Goal: Task Accomplishment & Management: Complete application form

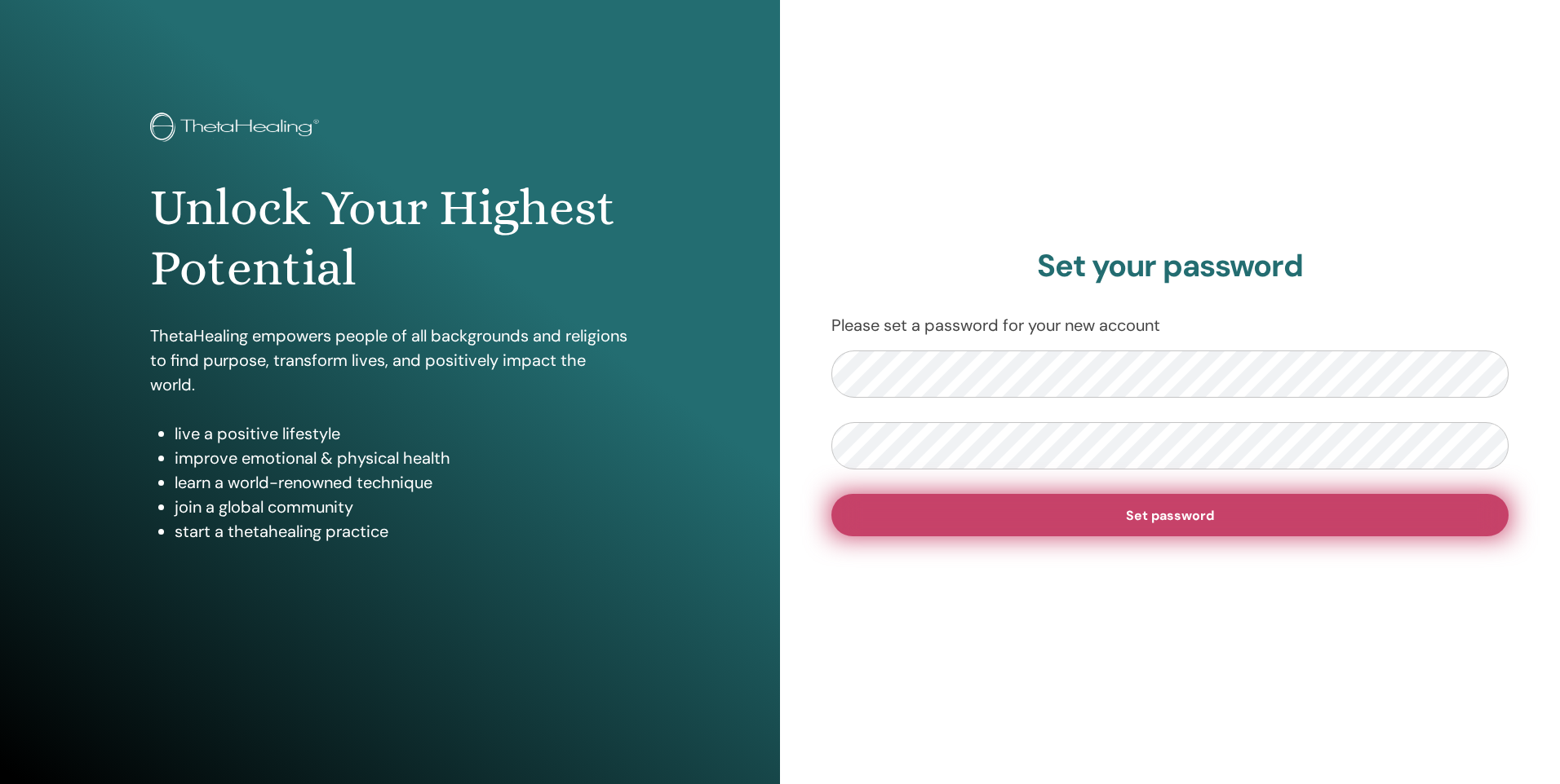
click at [1129, 528] on button "Set password" at bounding box center [1170, 515] width 677 height 42
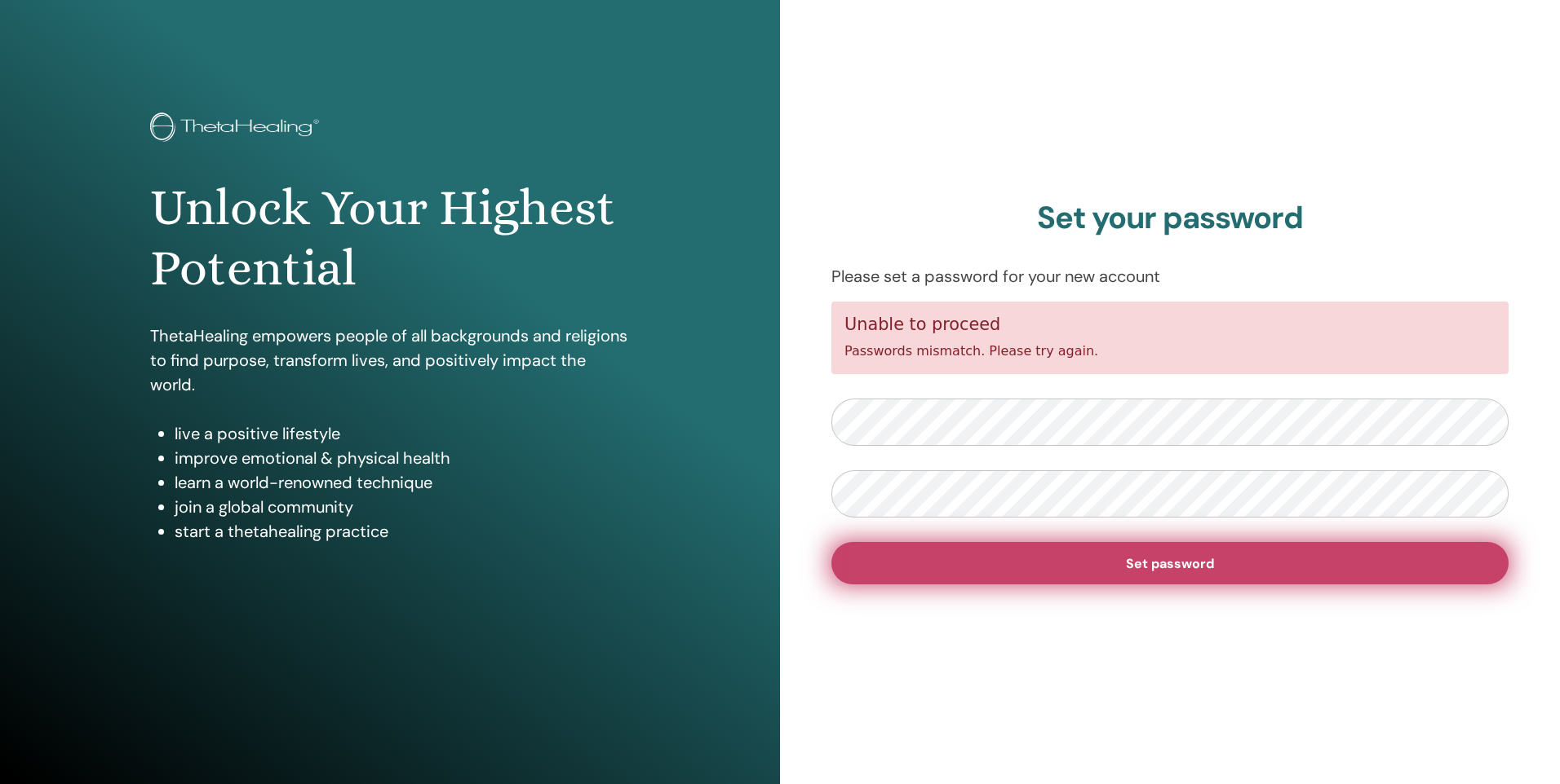
click at [1136, 570] on span "Set password" at bounding box center [1170, 564] width 88 height 17
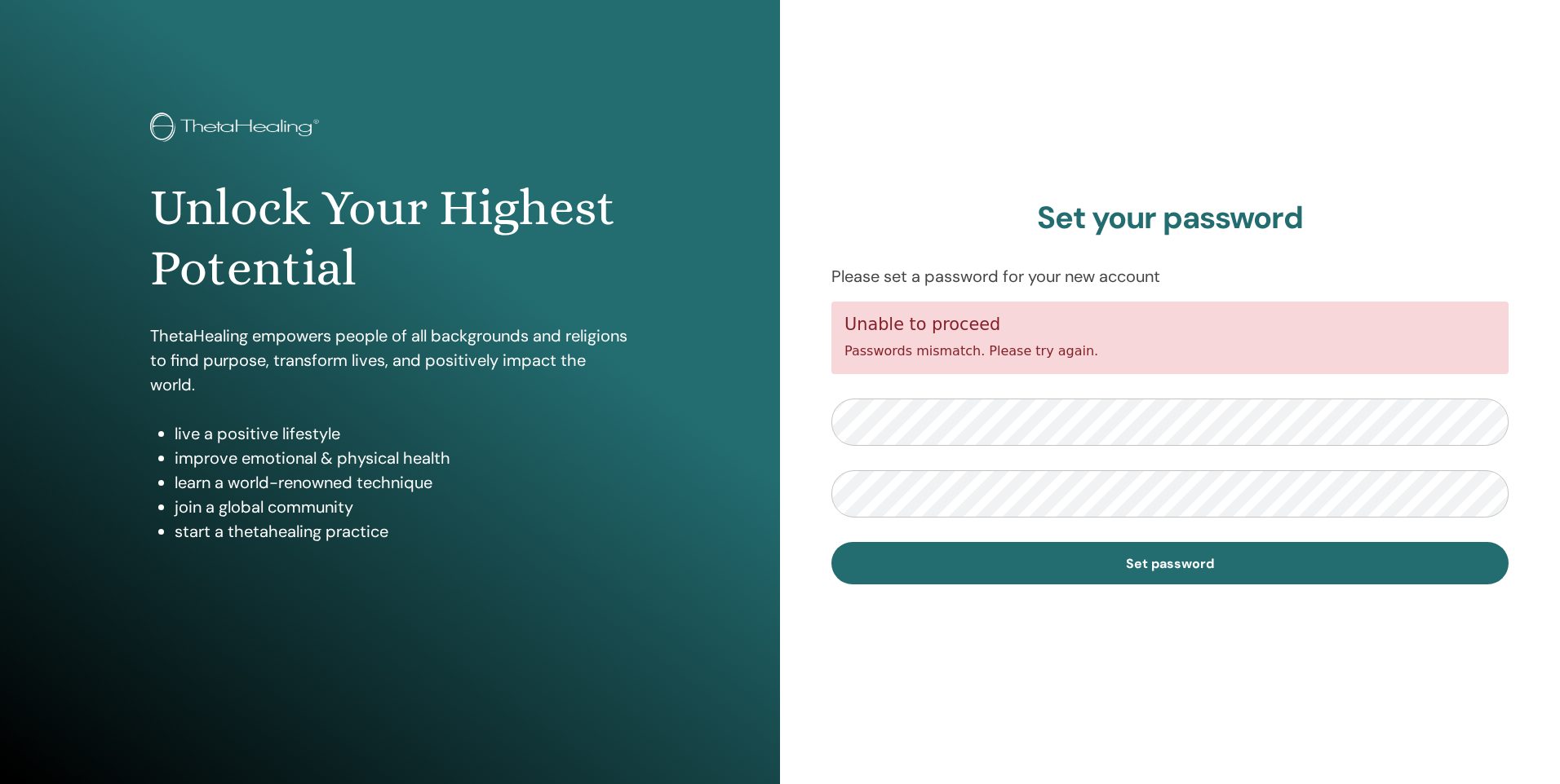
click at [807, 526] on div "Set your password Please set a password for your new account Unable to proceed …" at bounding box center [1169, 392] width 780 height 784
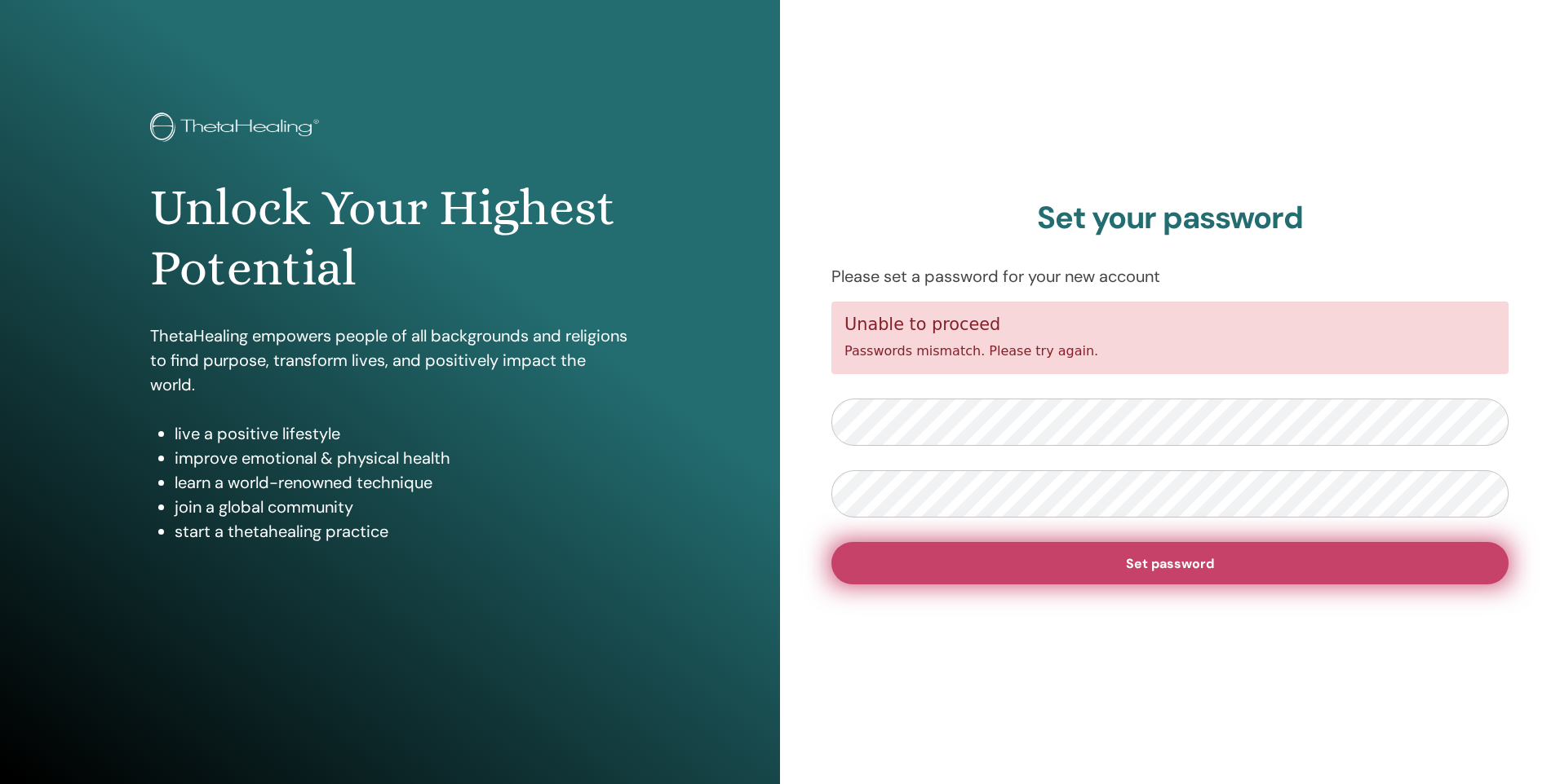
click at [1165, 561] on span "Set password" at bounding box center [1170, 564] width 88 height 17
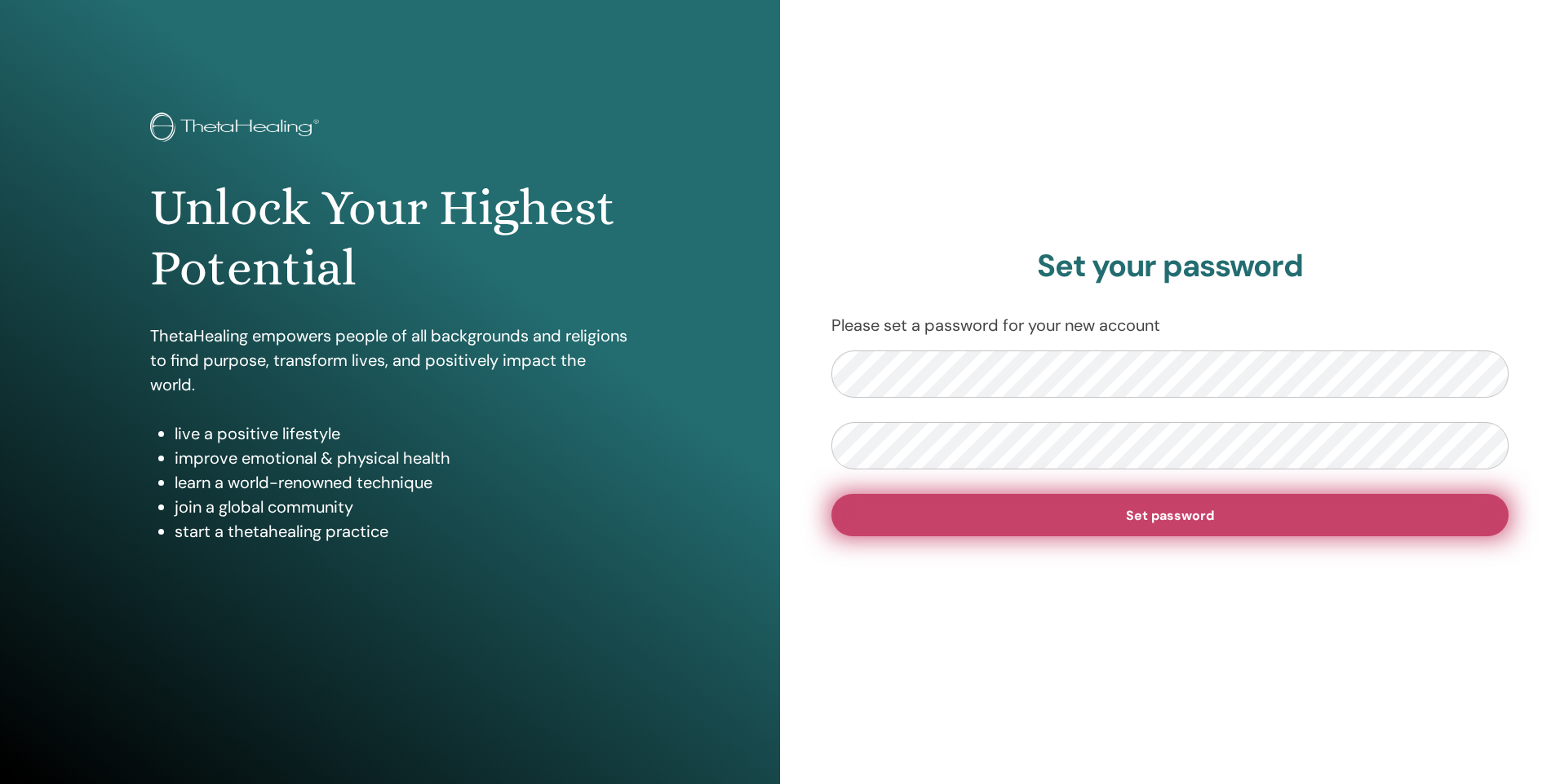
click at [1186, 522] on span "Set password" at bounding box center [1170, 516] width 88 height 17
